Goal: Information Seeking & Learning: Find specific fact

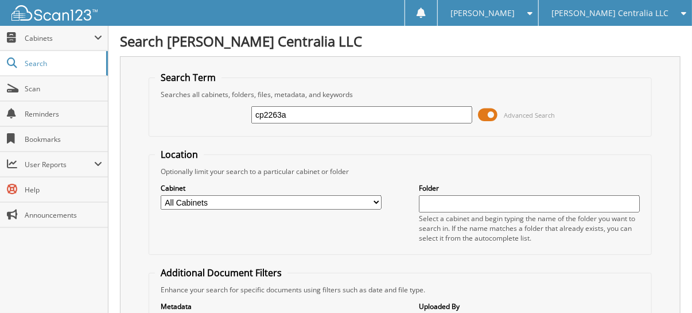
type input "cp2263a"
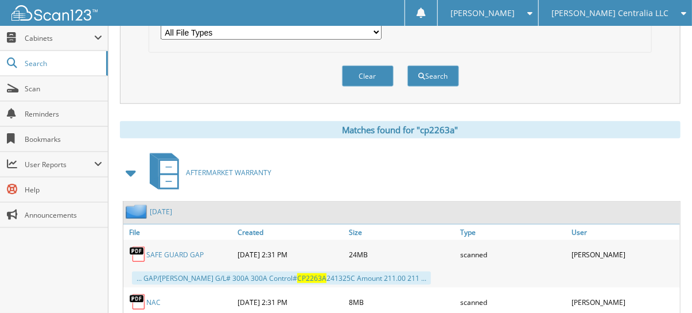
scroll to position [459, 0]
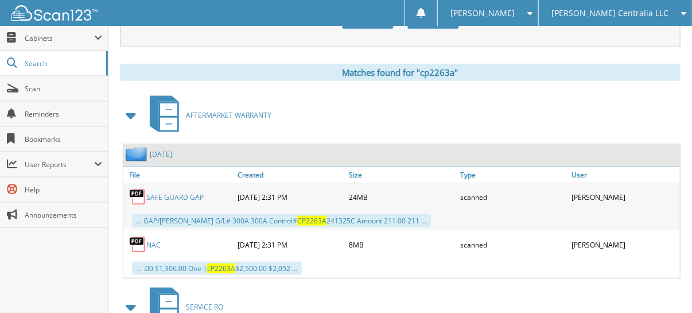
click at [134, 105] on span at bounding box center [131, 115] width 16 height 21
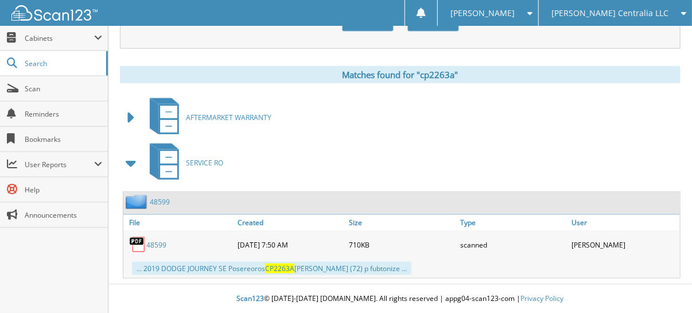
scroll to position [443, 0]
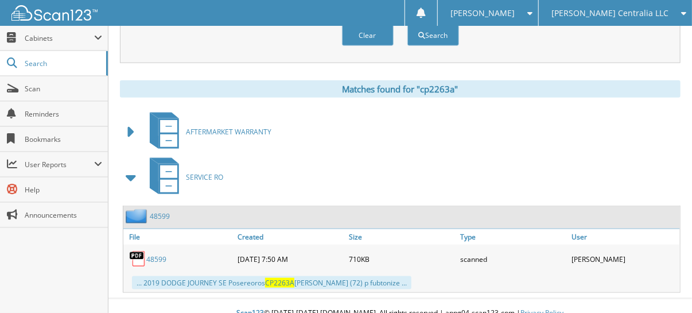
click at [129, 167] on span at bounding box center [131, 177] width 16 height 21
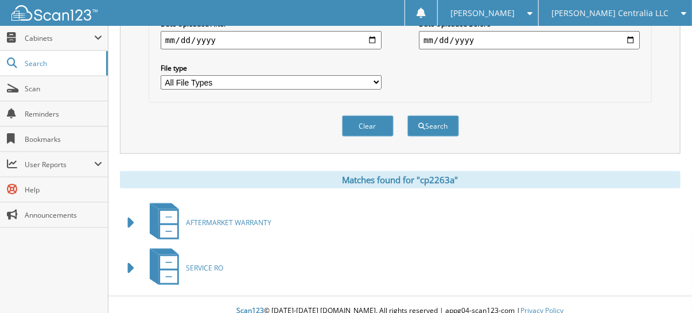
click at [132, 212] on span at bounding box center [131, 222] width 16 height 21
